Goal: Task Accomplishment & Management: Manage account settings

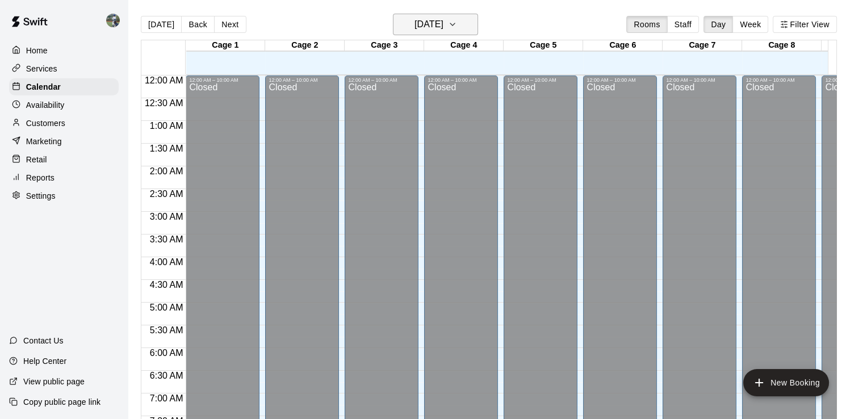
scroll to position [678, 0]
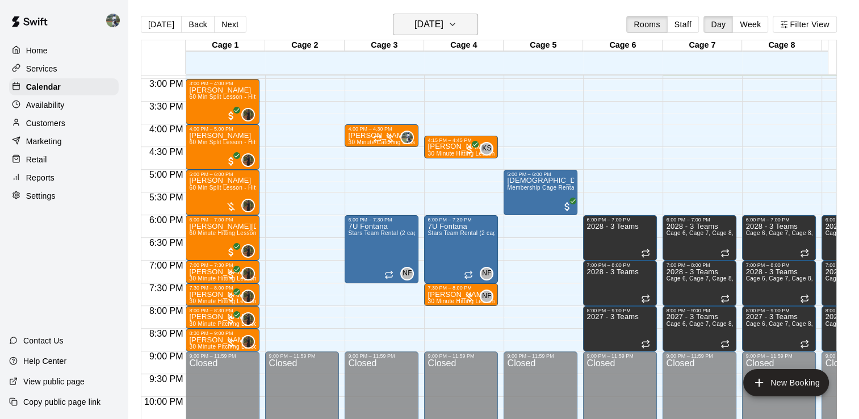
click at [457, 27] on icon "button" at bounding box center [452, 25] width 9 height 14
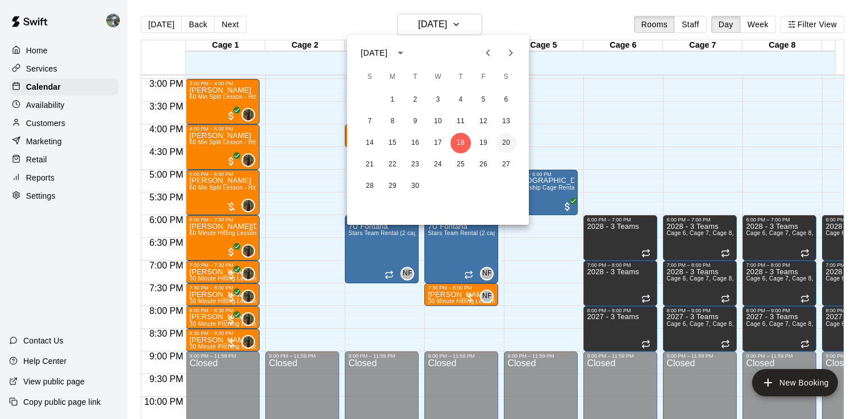
click at [509, 140] on button "20" at bounding box center [506, 143] width 20 height 20
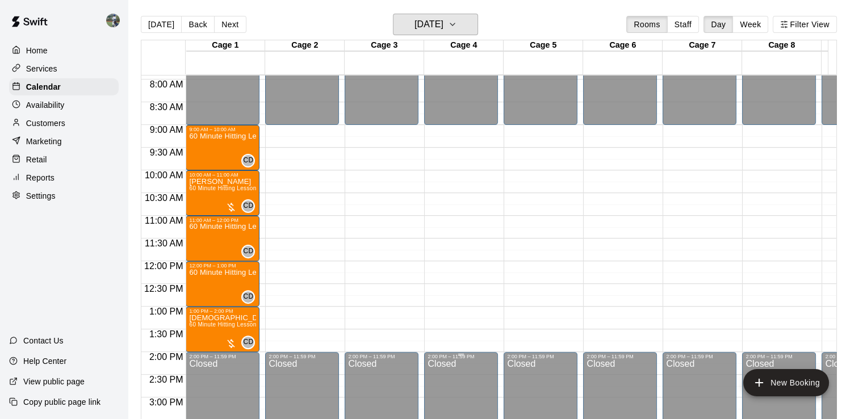
scroll to position [360, 0]
click at [457, 30] on icon "button" at bounding box center [452, 25] width 9 height 14
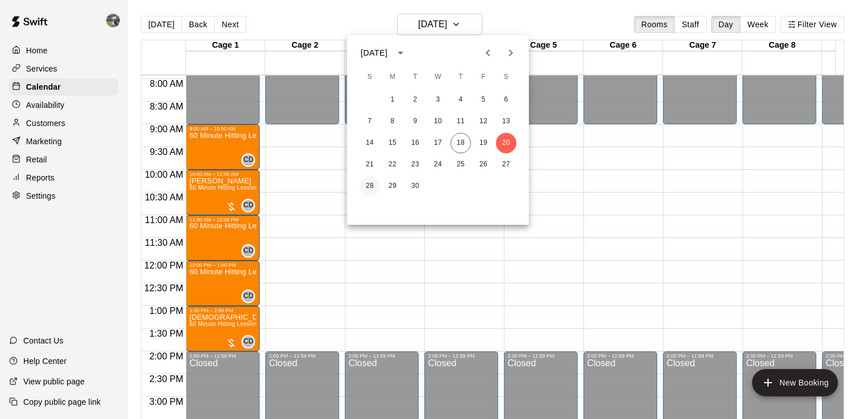
click at [367, 185] on button "28" at bounding box center [369, 186] width 20 height 20
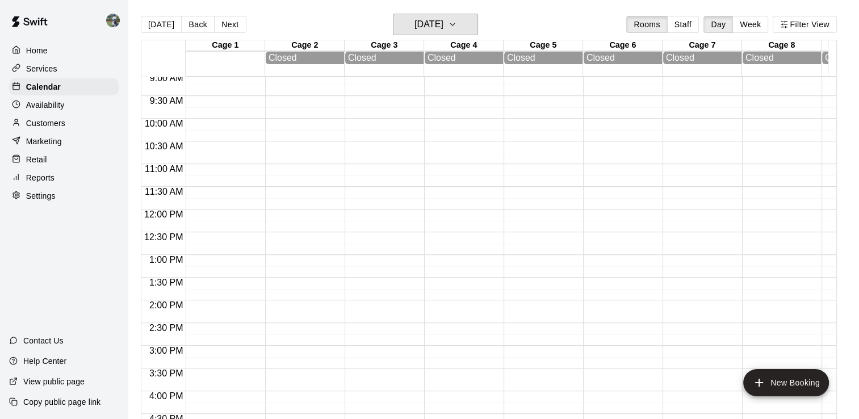
scroll to position [0, 0]
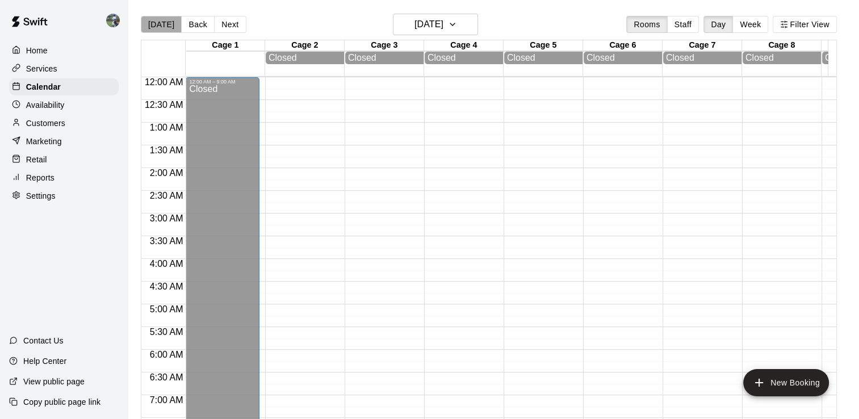
click at [161, 23] on button "[DATE]" at bounding box center [161, 24] width 41 height 17
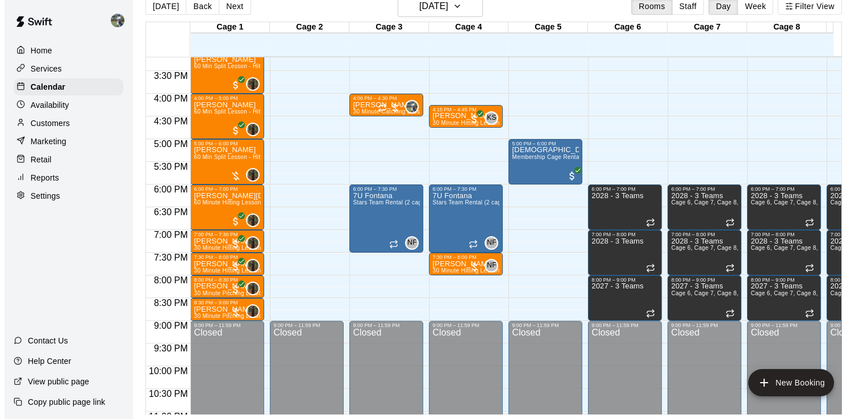
scroll to position [690, 0]
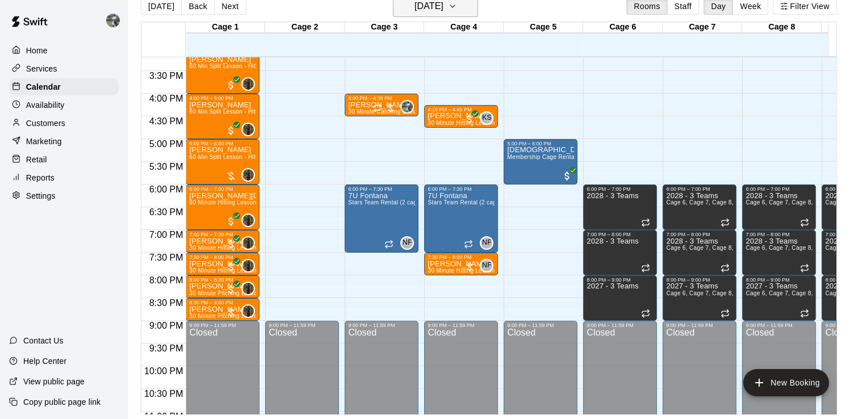
click at [478, 14] on button "[DATE]" at bounding box center [435, 6] width 85 height 22
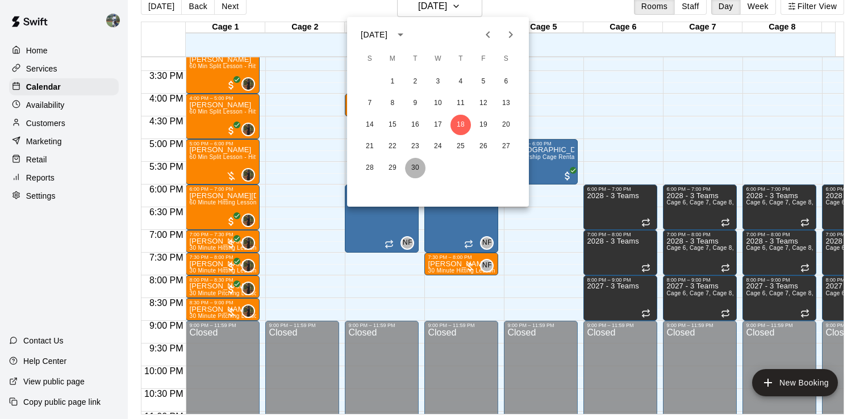
click at [417, 170] on button "30" at bounding box center [415, 168] width 20 height 20
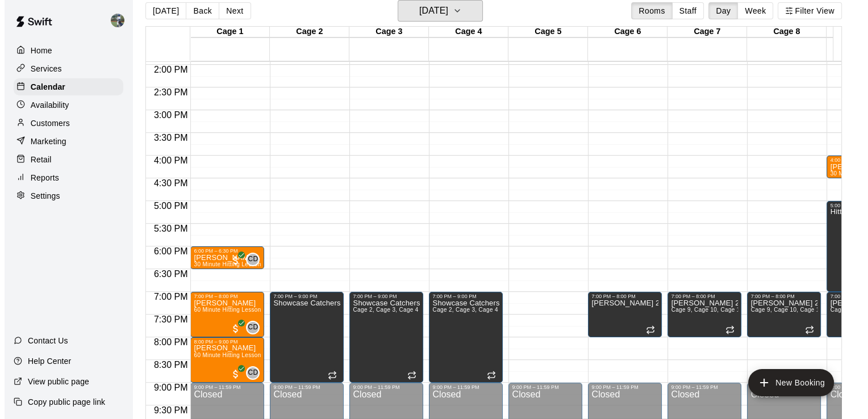
scroll to position [634, 0]
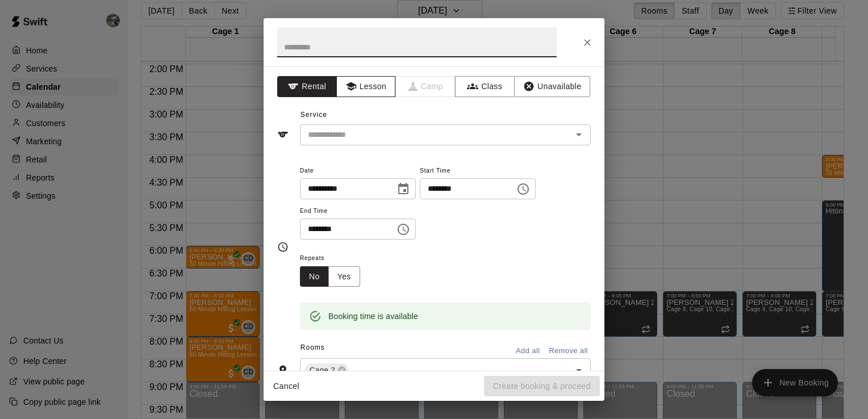
click at [370, 83] on button "Lesson" at bounding box center [366, 86] width 60 height 21
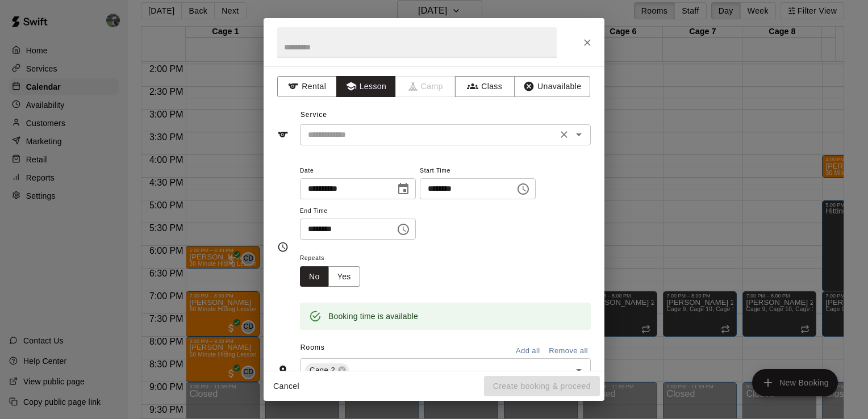
click at [470, 129] on input "text" at bounding box center [428, 135] width 250 height 14
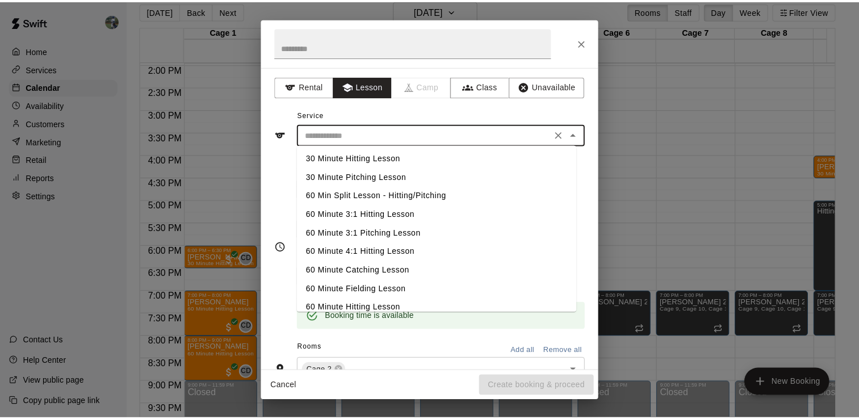
scroll to position [37, 0]
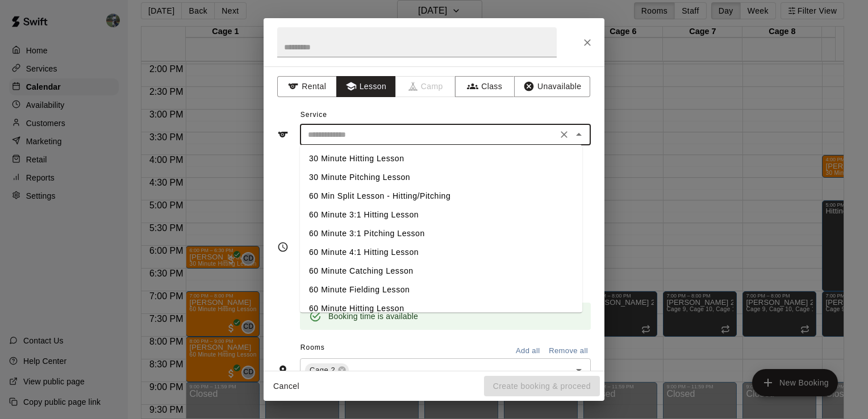
click at [376, 268] on li "60 Minute Catching Lesson" at bounding box center [441, 271] width 282 height 19
type input "**********"
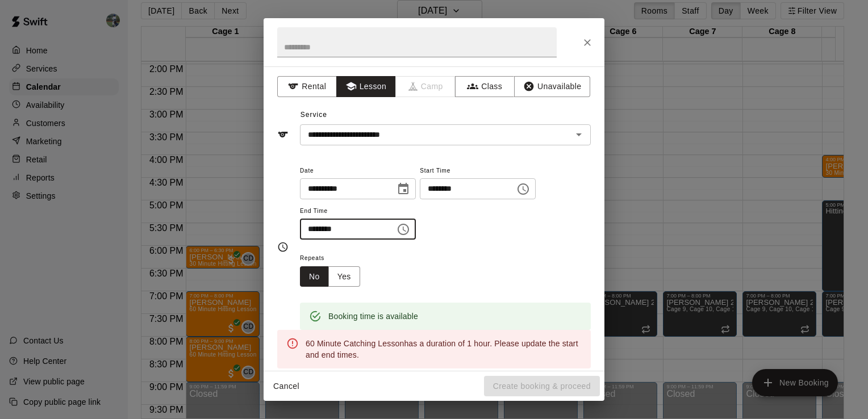
click at [309, 230] on input "********" at bounding box center [343, 229] width 87 height 21
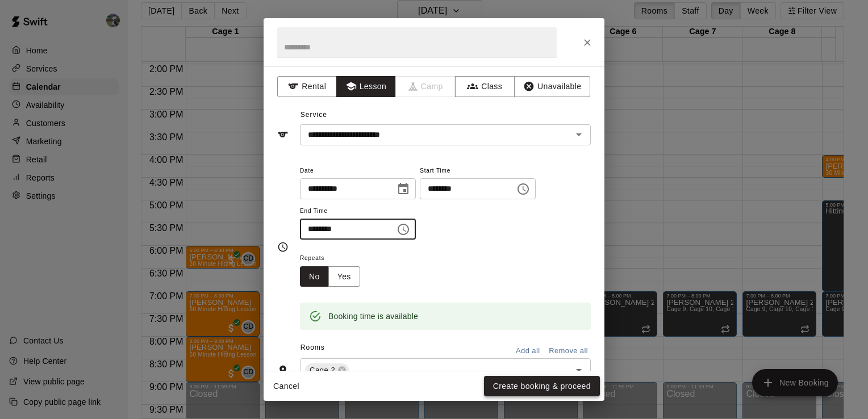
type input "********"
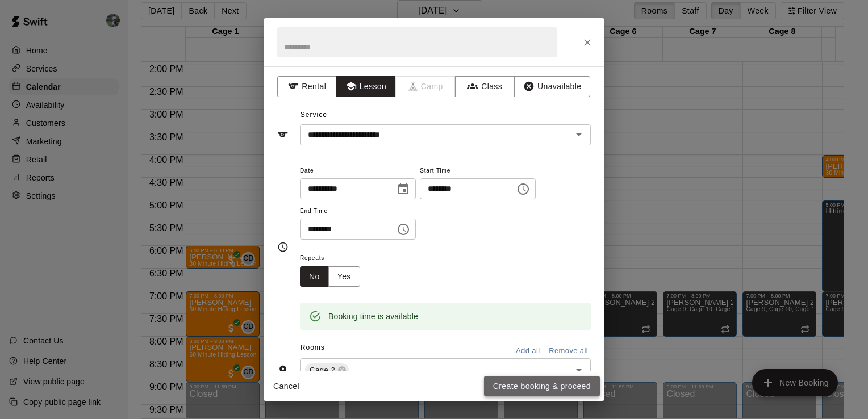
click at [550, 379] on button "Create booking & proceed" at bounding box center [542, 386] width 116 height 21
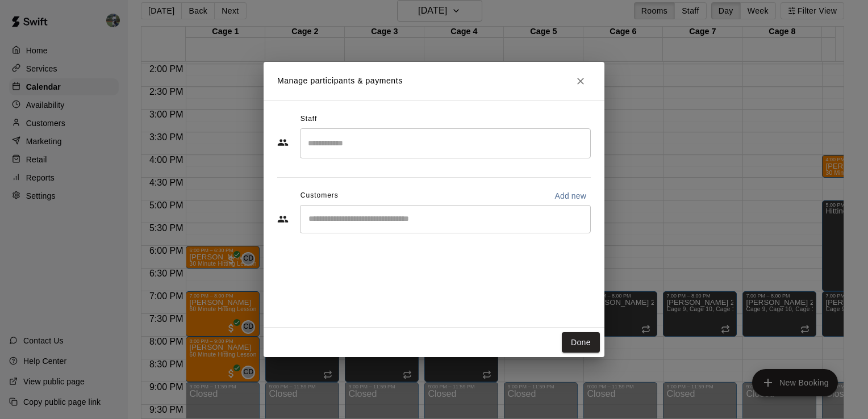
click at [386, 150] on input "Search staff" at bounding box center [445, 143] width 280 height 20
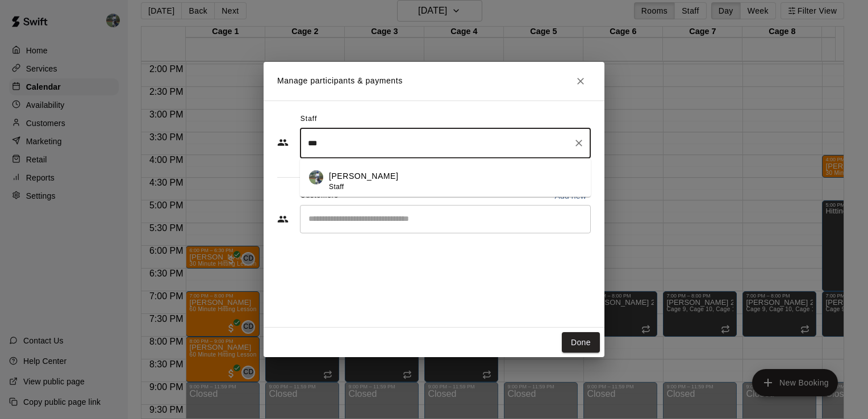
click at [347, 183] on div "[PERSON_NAME] Staff" at bounding box center [363, 181] width 69 height 22
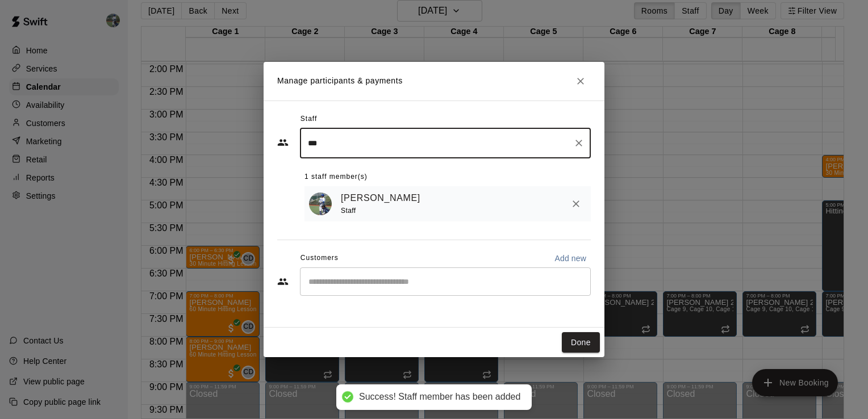
type input "***"
click at [403, 285] on input "Start typing to search customers..." at bounding box center [445, 281] width 280 height 11
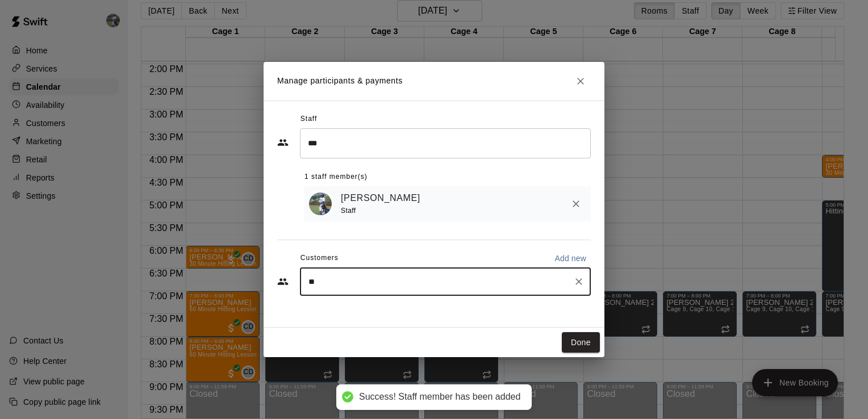
type input "***"
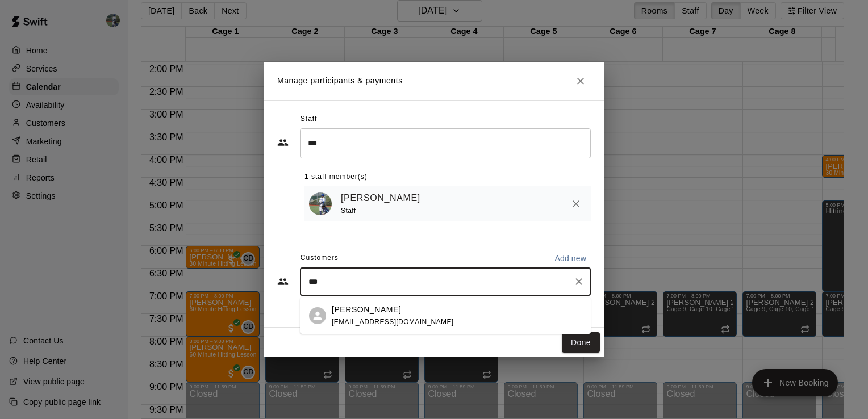
click at [346, 314] on p "[PERSON_NAME]" at bounding box center [366, 310] width 69 height 12
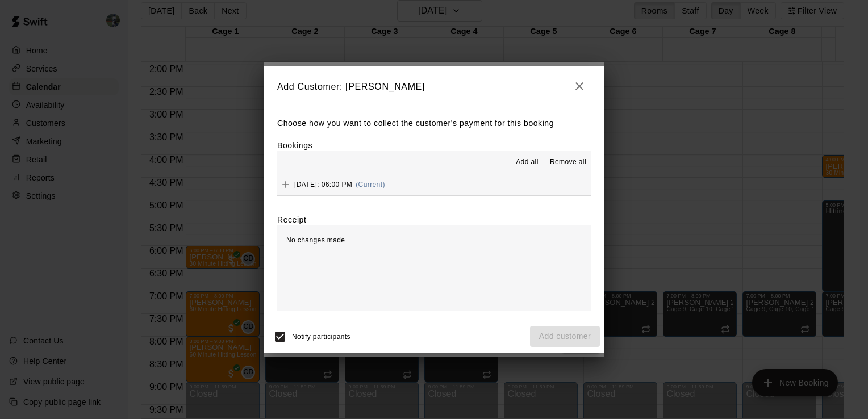
click at [341, 182] on span "[DATE]: 06:00 PM" at bounding box center [323, 185] width 58 height 8
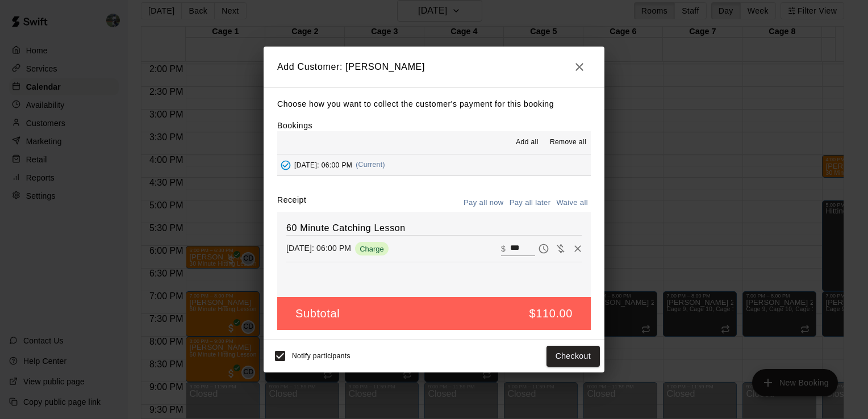
click at [536, 199] on button "Pay all later" at bounding box center [529, 203] width 47 height 18
click at [563, 363] on button "Add customer" at bounding box center [565, 356] width 70 height 21
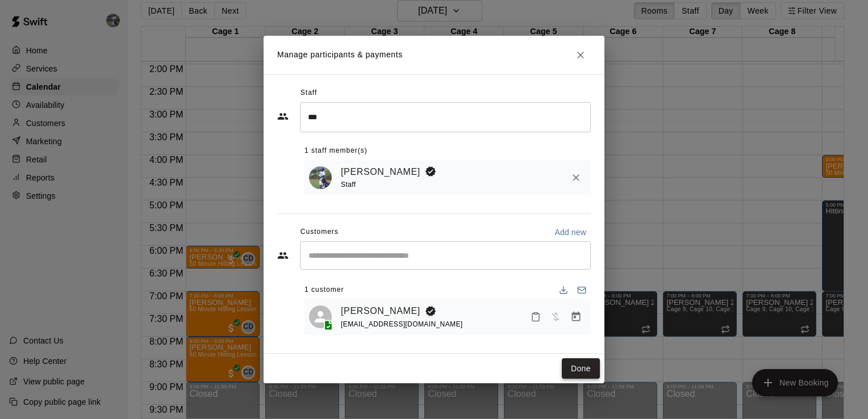
click at [575, 372] on button "Done" at bounding box center [580, 368] width 38 height 21
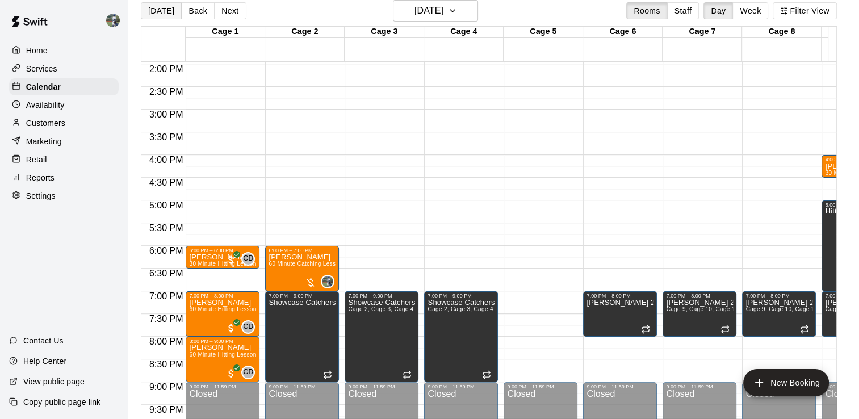
click at [161, 10] on button "[DATE]" at bounding box center [161, 10] width 41 height 17
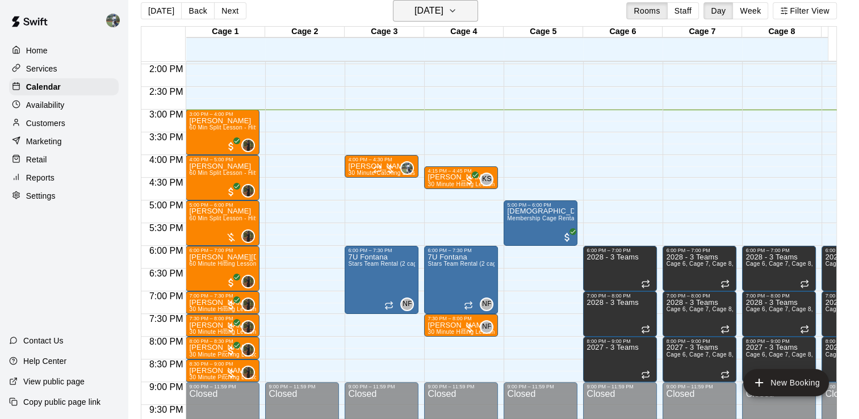
click at [466, 10] on button "[DATE]" at bounding box center [435, 11] width 85 height 22
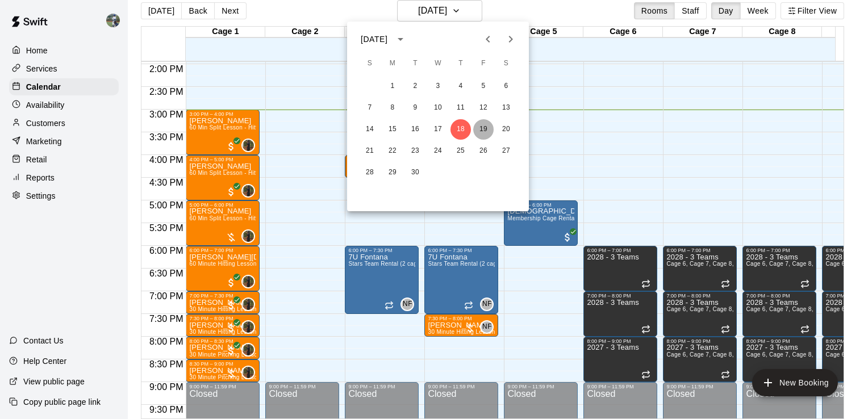
click at [481, 127] on button "19" at bounding box center [483, 129] width 20 height 20
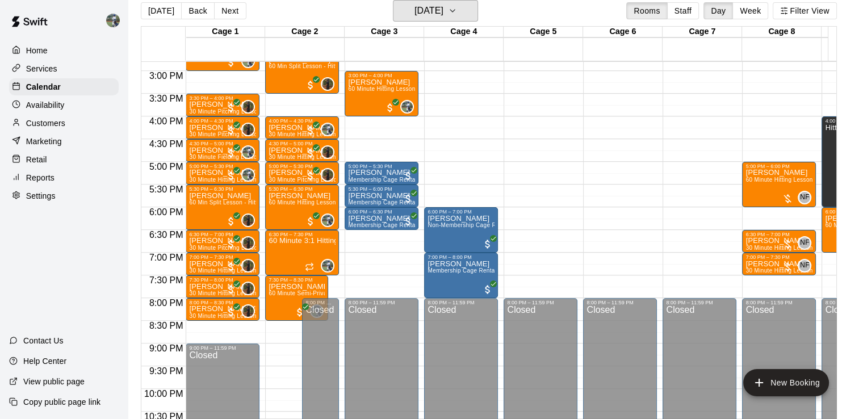
scroll to position [658, 0]
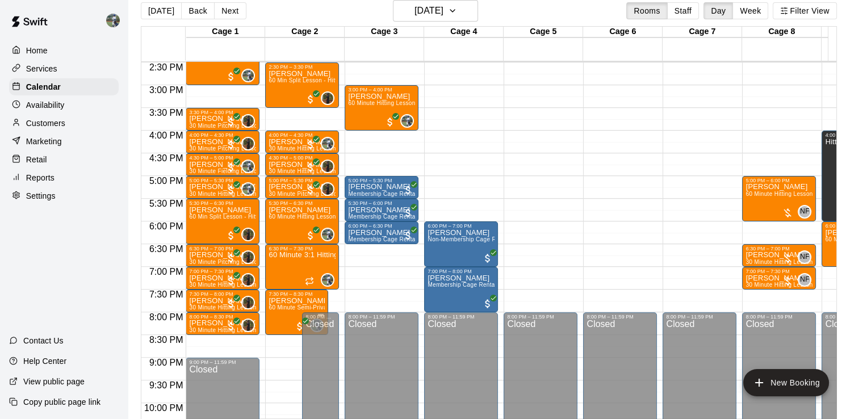
click at [317, 323] on div "Closed" at bounding box center [320, 409] width 30 height 178
click at [285, 305] on span "60 Minute Semi-Private Hitting Lesson (2 Participants)" at bounding box center [342, 307] width 146 height 6
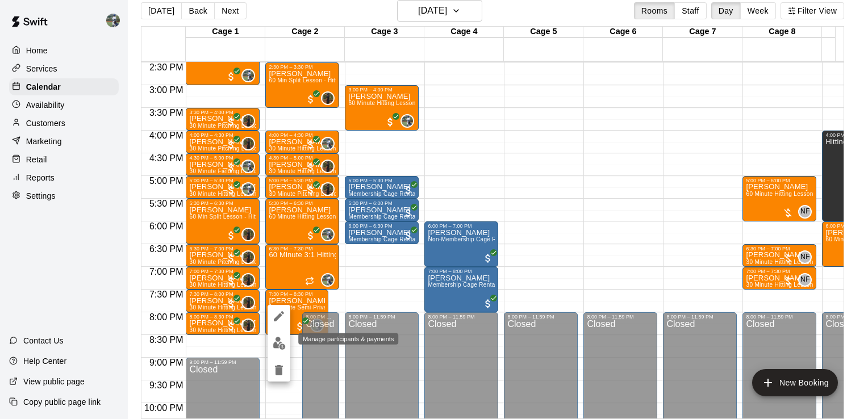
click at [278, 345] on img "edit" at bounding box center [279, 343] width 13 height 13
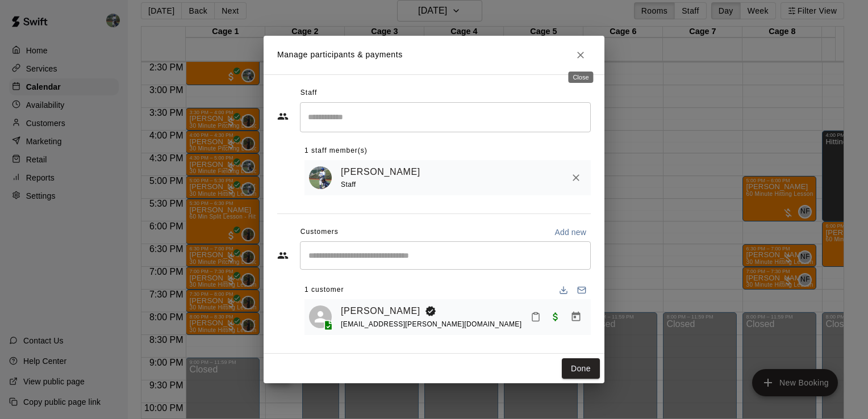
click at [580, 56] on icon "Close" at bounding box center [580, 54] width 11 height 11
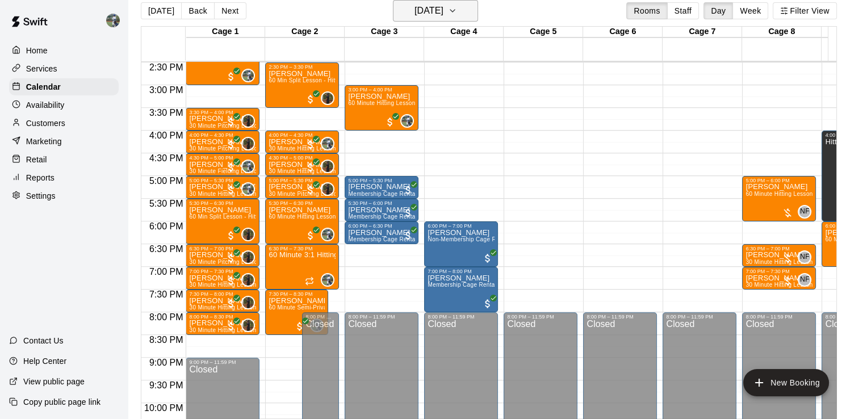
click at [457, 10] on icon "button" at bounding box center [452, 11] width 9 height 14
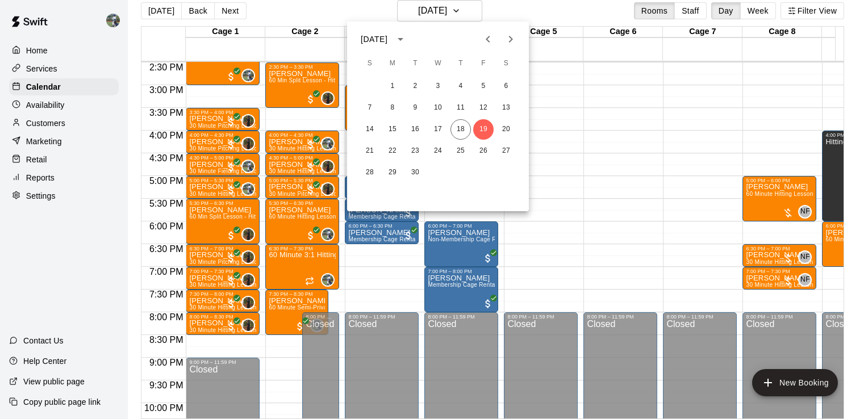
click at [537, 6] on div at bounding box center [434, 209] width 868 height 419
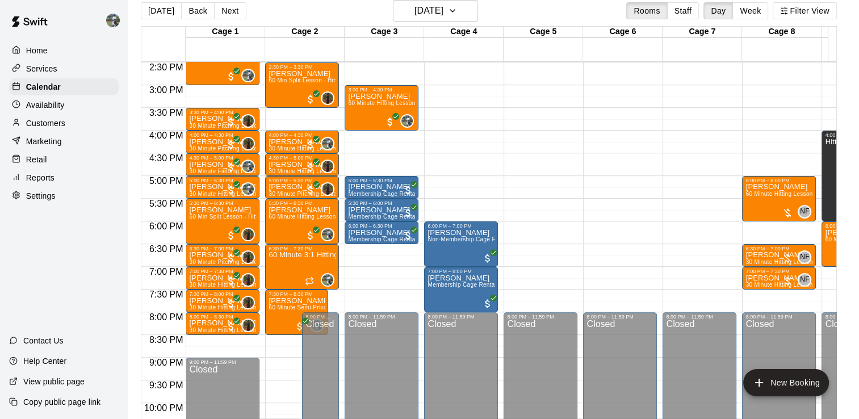
click at [66, 128] on div "Customers" at bounding box center [64, 123] width 110 height 17
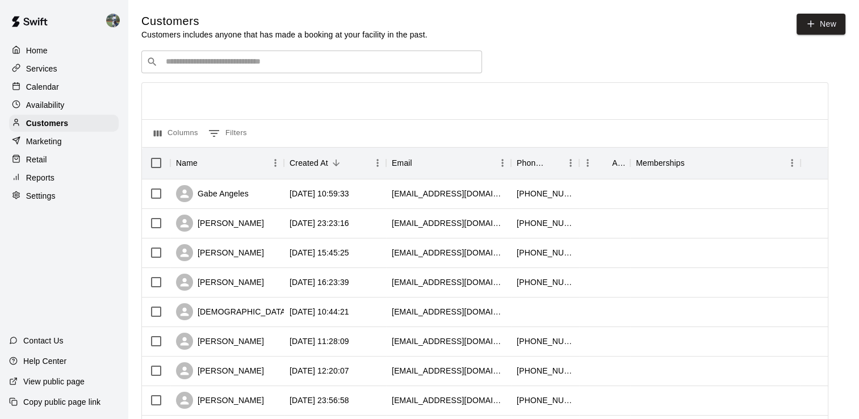
click at [61, 114] on div "Availability" at bounding box center [64, 105] width 110 height 17
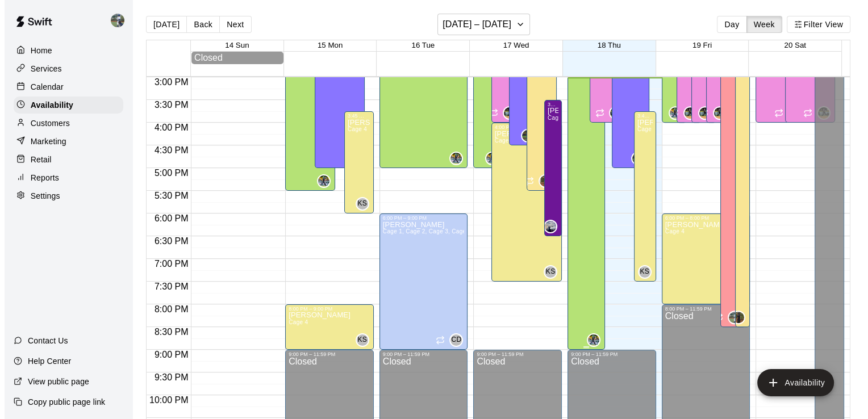
scroll to position [638, 0]
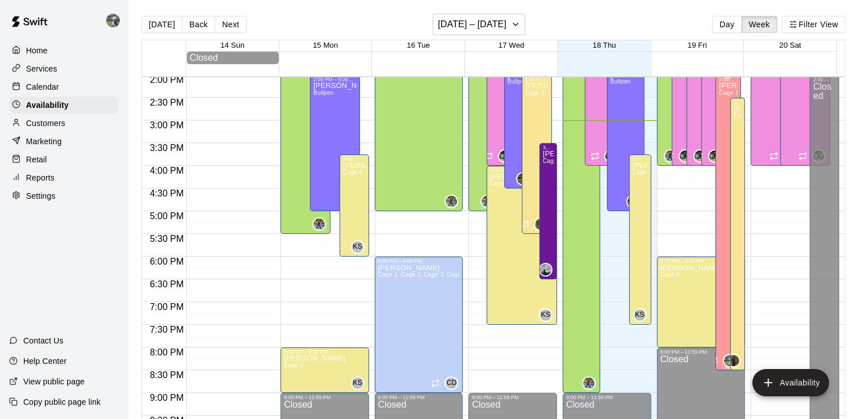
click at [719, 284] on div "[PERSON_NAME] 1, Cage 2, Cage 3" at bounding box center [728, 291] width 18 height 419
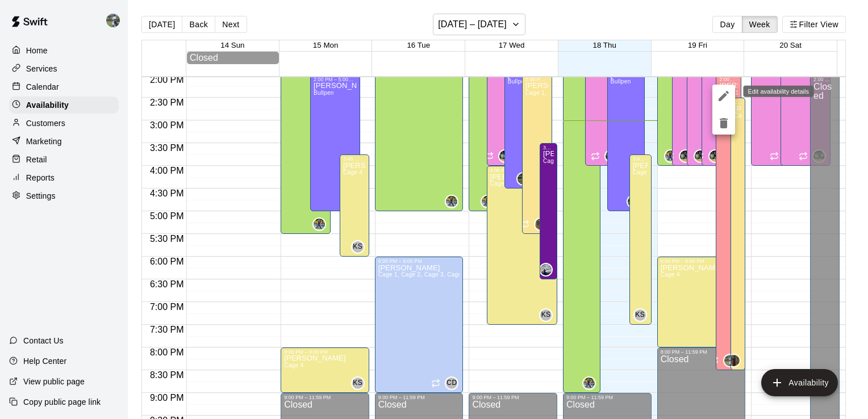
click at [724, 101] on icon "edit" at bounding box center [723, 96] width 14 height 14
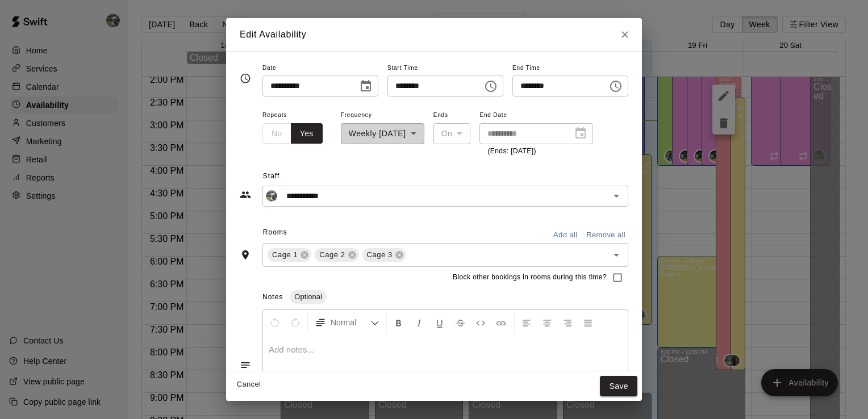
click at [540, 90] on input "********" at bounding box center [555, 86] width 87 height 21
type input "********"
click at [634, 376] on button "Save" at bounding box center [618, 386] width 37 height 21
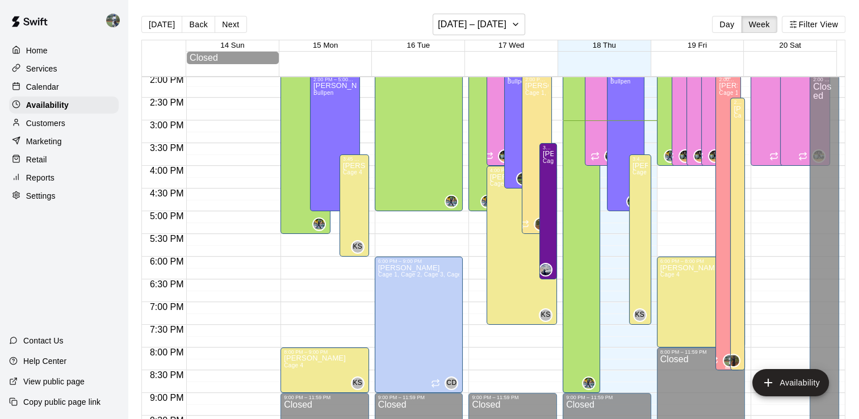
click at [719, 274] on div "[PERSON_NAME] 1, Cage 2, Cage 3" at bounding box center [728, 291] width 18 height 419
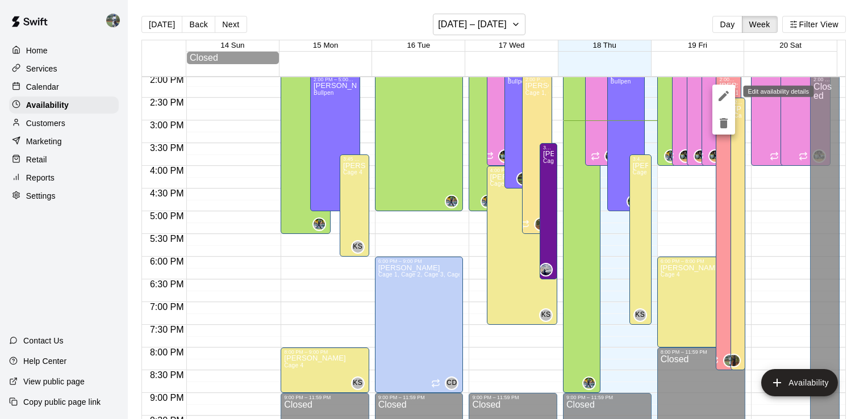
click at [722, 87] on button "edit" at bounding box center [723, 96] width 23 height 23
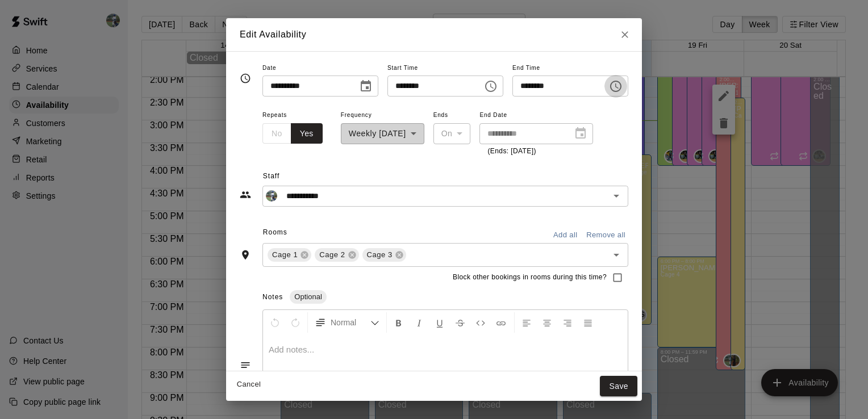
click at [622, 83] on icon "Choose time, selected time is 8:30 PM" at bounding box center [616, 86] width 14 height 14
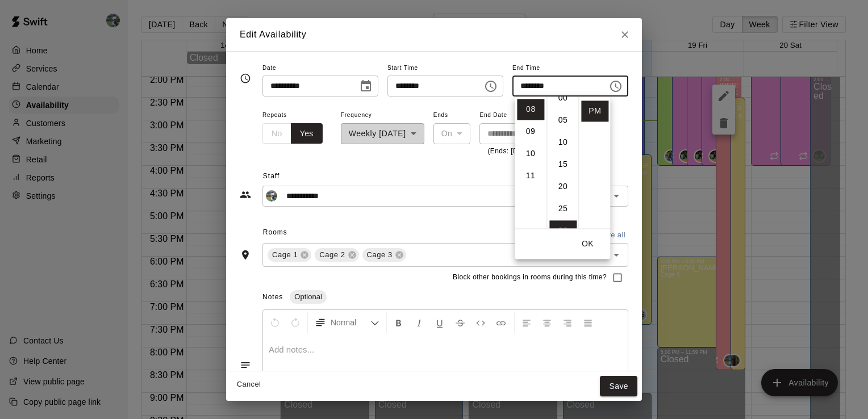
scroll to position [0, 0]
click at [561, 110] on li "00" at bounding box center [562, 109] width 27 height 21
type input "********"
click at [392, 81] on input "********" at bounding box center [430, 86] width 87 height 21
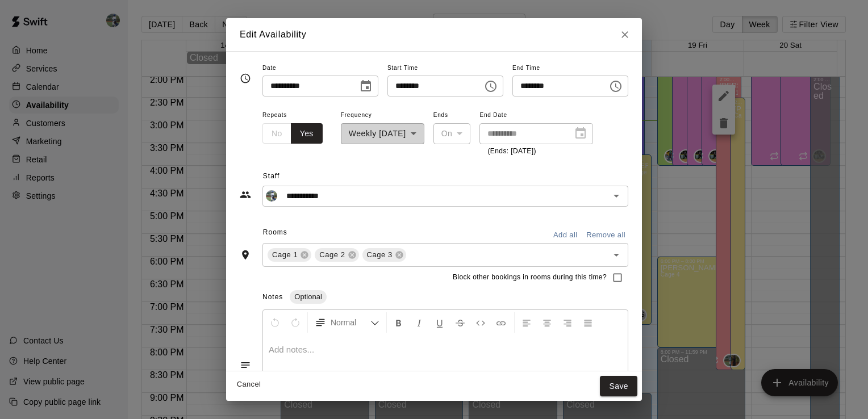
click at [391, 82] on input "********" at bounding box center [430, 86] width 87 height 21
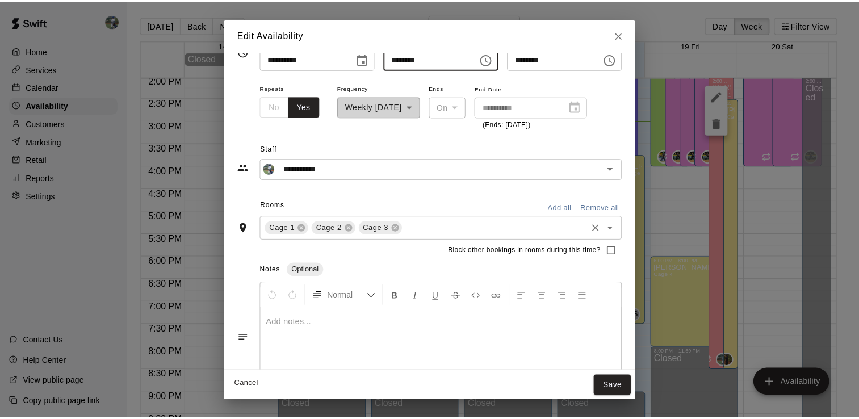
scroll to position [27, 0]
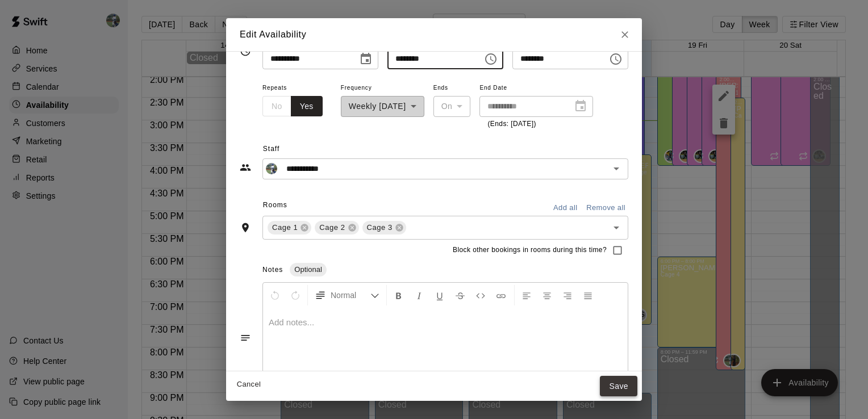
type input "********"
click at [637, 385] on button "Save" at bounding box center [618, 386] width 37 height 21
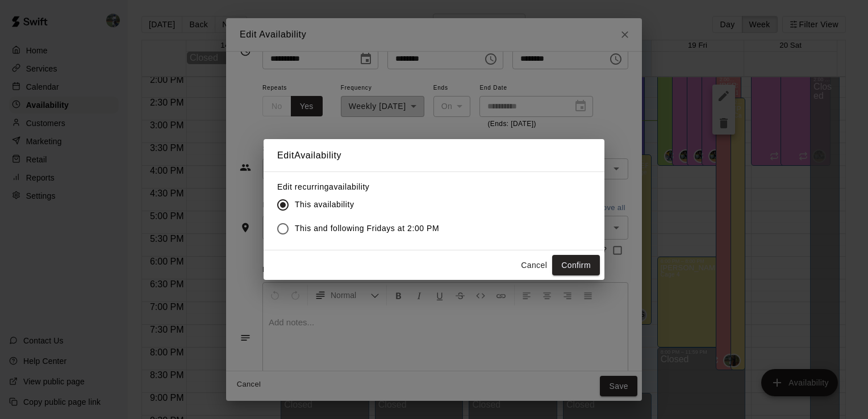
click at [333, 221] on label "This and following Fridays at 2:00 PM" at bounding box center [355, 229] width 168 height 24
click at [581, 264] on button "Confirm" at bounding box center [576, 265] width 48 height 21
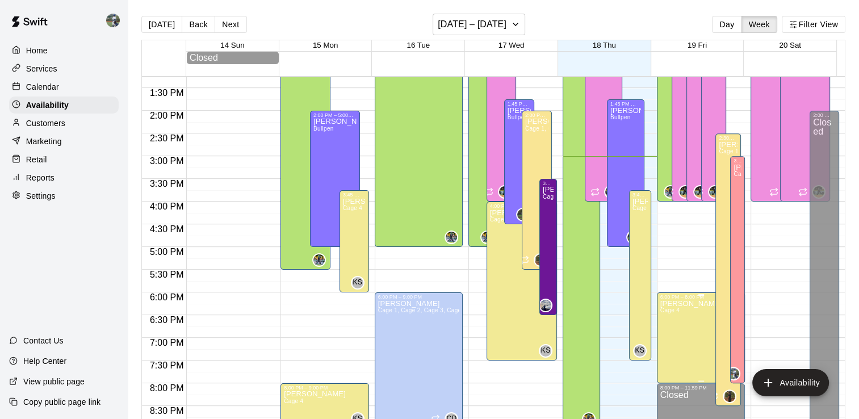
scroll to position [591, 0]
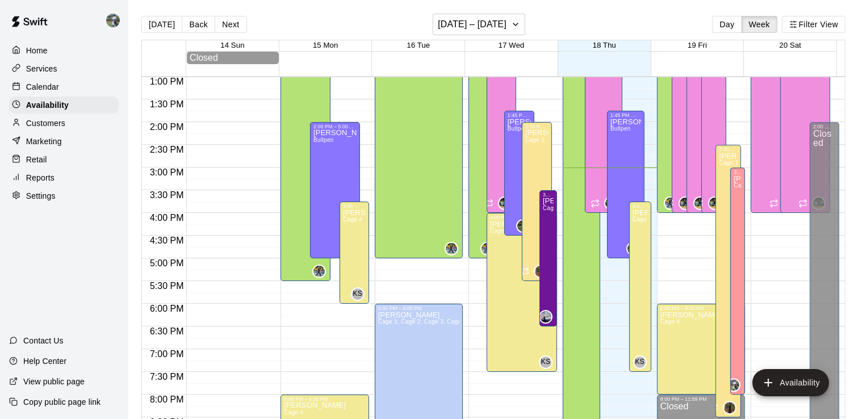
click at [44, 89] on p "Calendar" at bounding box center [42, 86] width 33 height 11
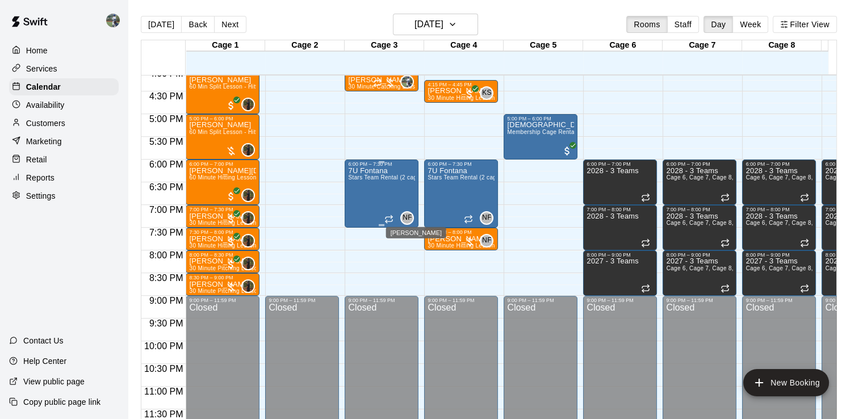
scroll to position [632, 0]
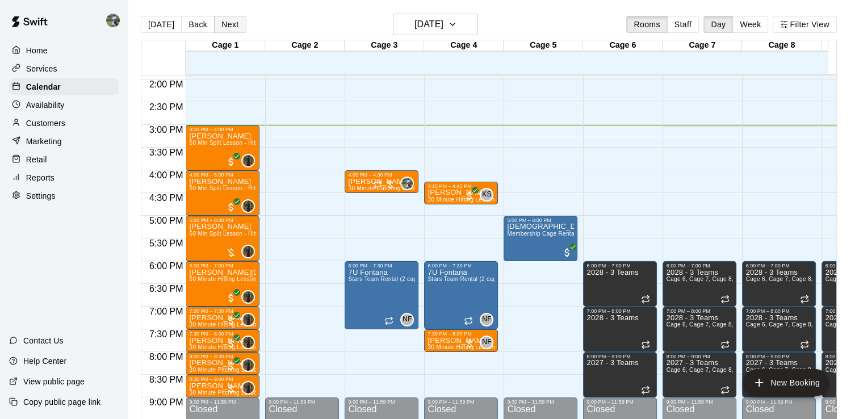
click at [231, 31] on button "Next" at bounding box center [230, 24] width 32 height 17
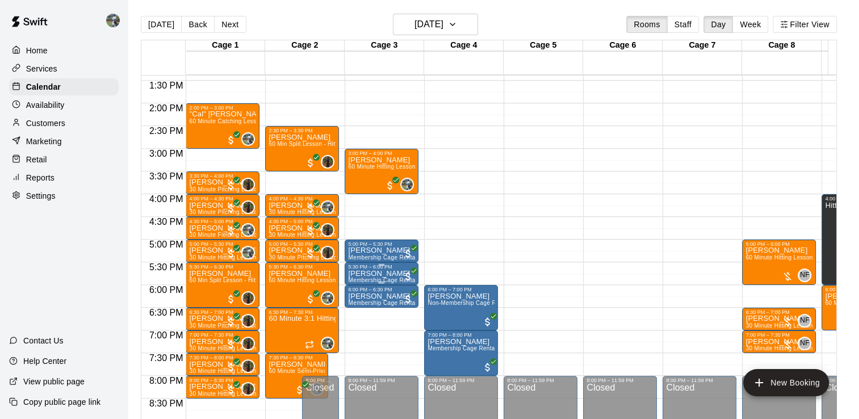
scroll to position [607, 0]
